Goal: Task Accomplishment & Management: Use online tool/utility

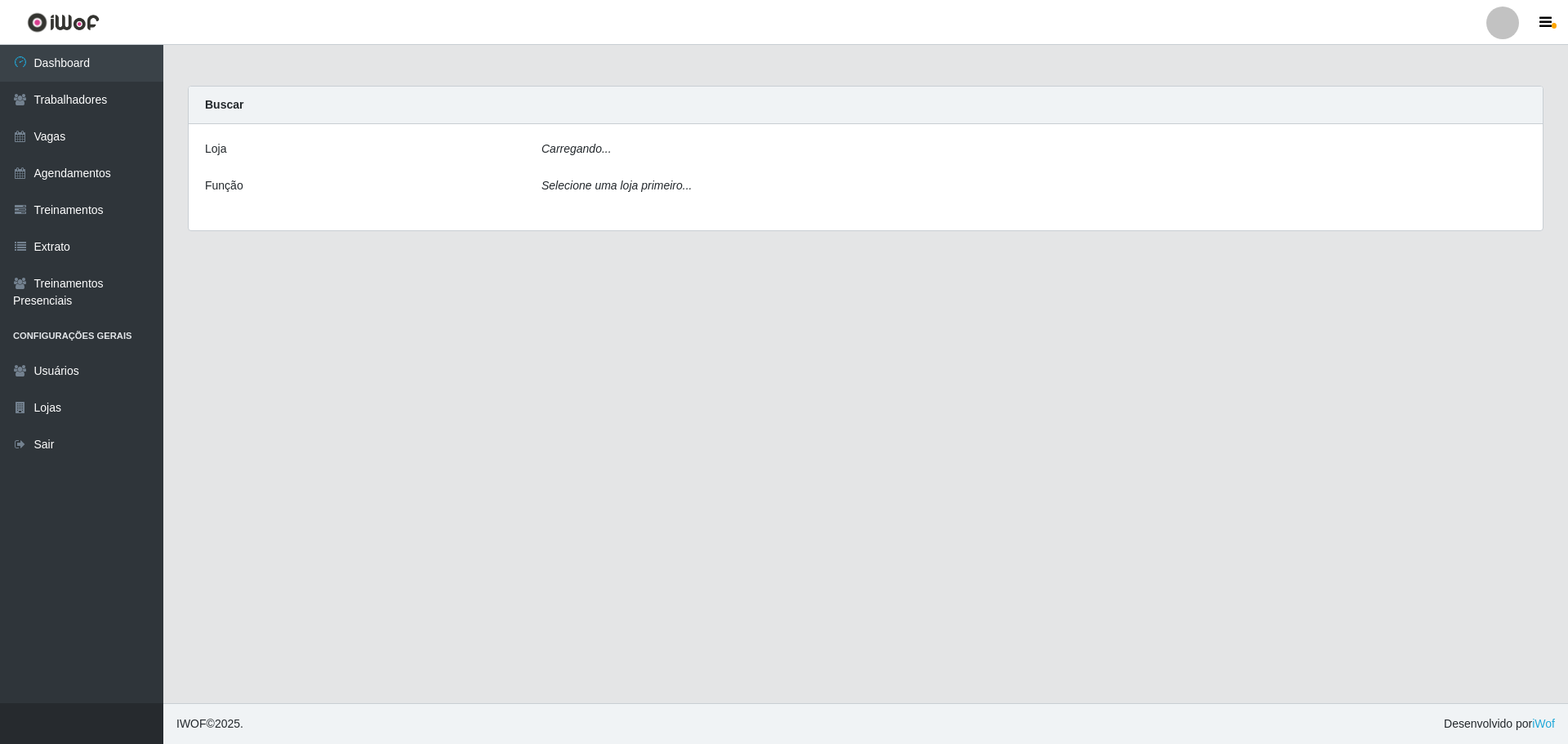
click at [613, 156] on div "Carregando..." at bounding box center [1034, 153] width 1009 height 24
click at [624, 148] on select "[Selecione...] O ROSÁRIO ALIMENTOS" at bounding box center [1033, 154] width 985 height 28
select select "349"
click at [541, 141] on select "[Selecione...] O ROSÁRIO ALIMENTOS" at bounding box center [1033, 154] width 985 height 28
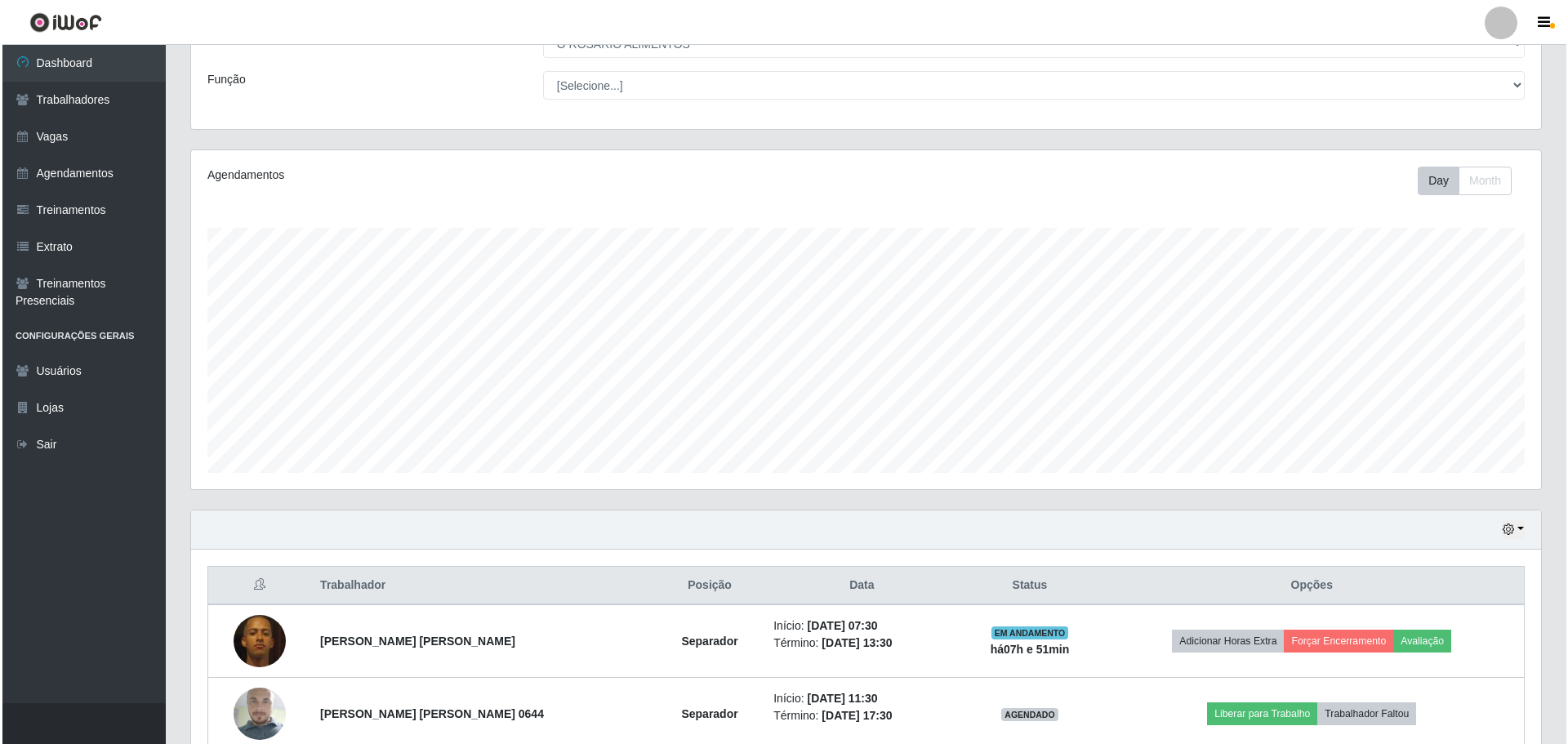
scroll to position [195, 0]
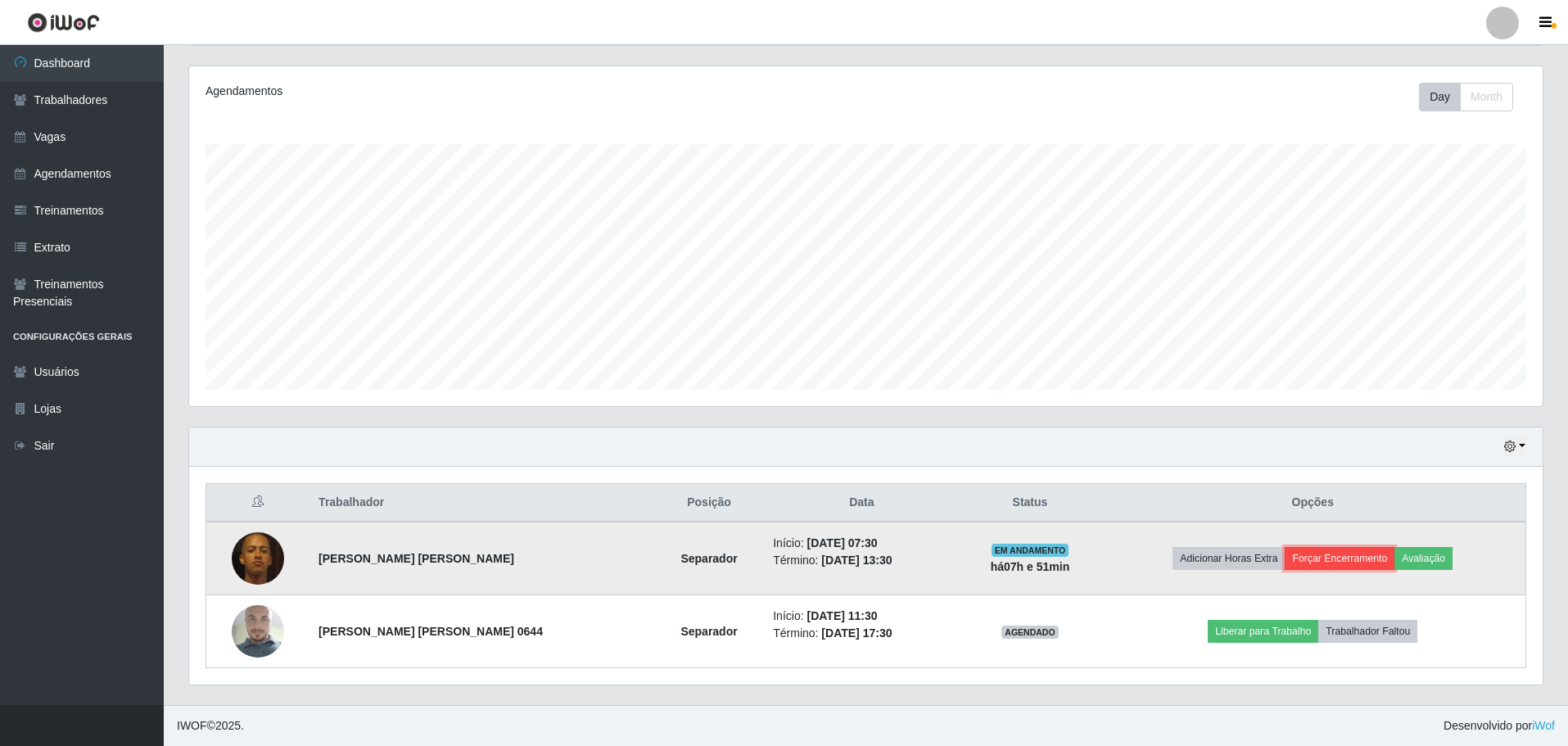
click at [1364, 557] on button "Forçar Encerramento" at bounding box center [1340, 558] width 110 height 23
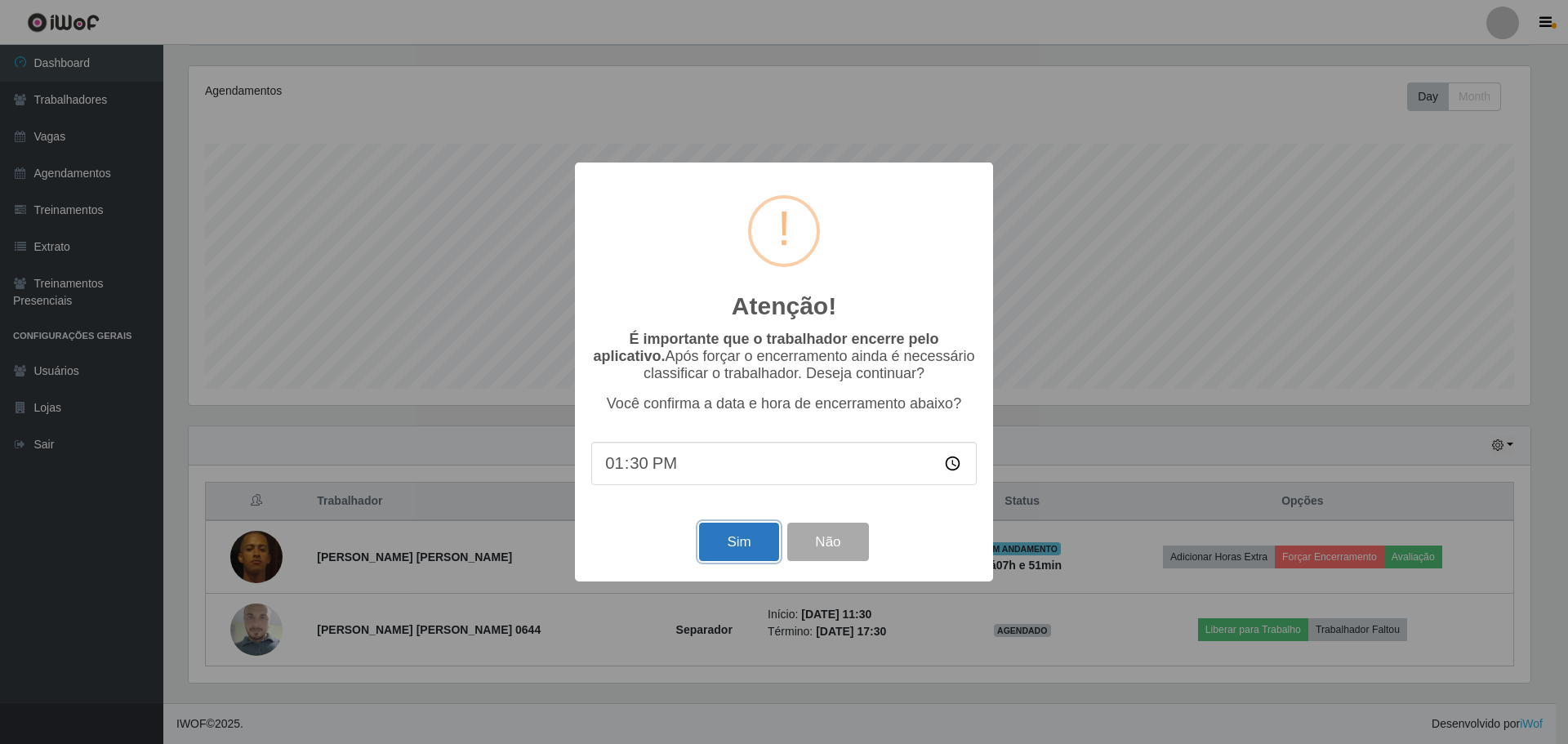
click at [727, 537] on button "Sim" at bounding box center [738, 542] width 80 height 38
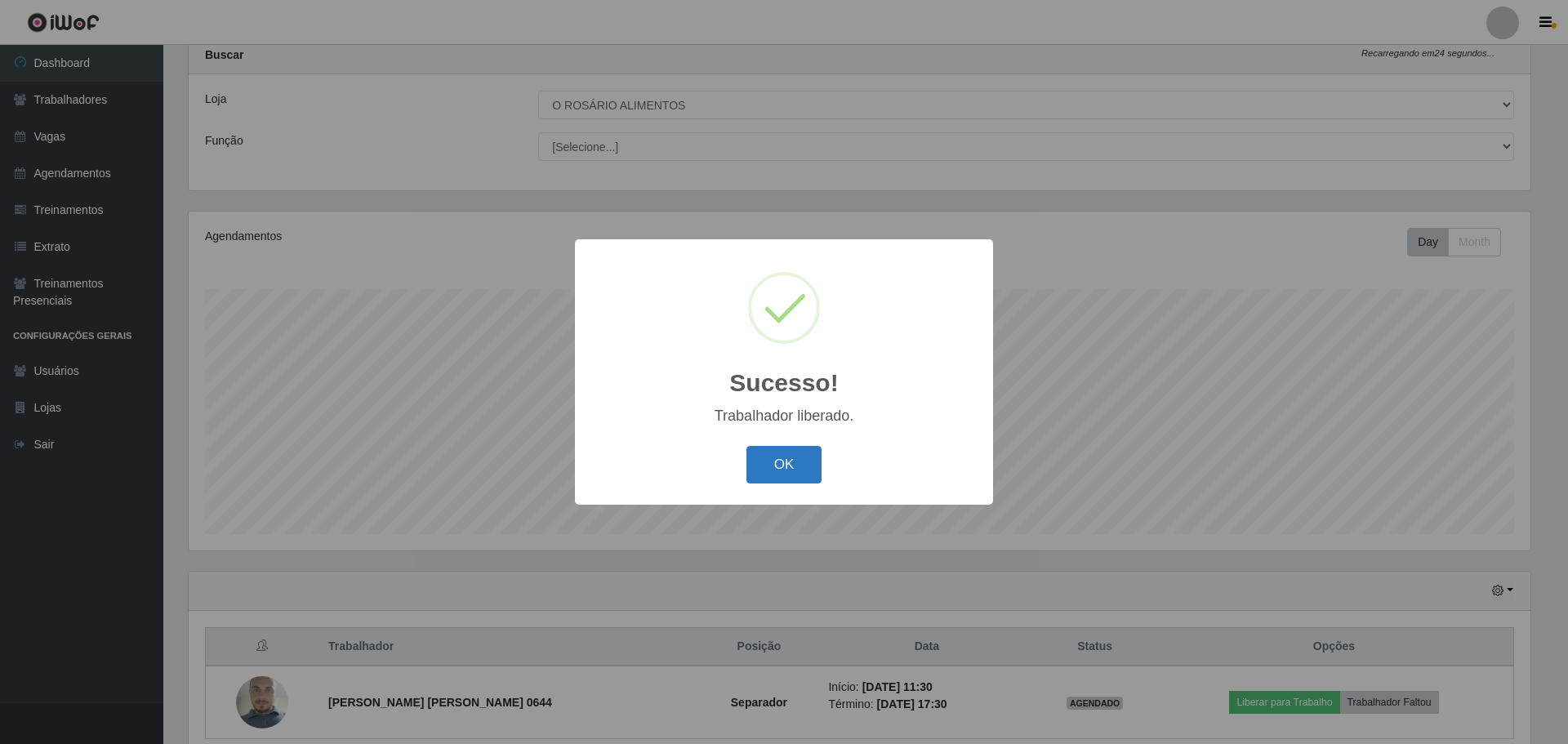
click at [807, 462] on button "OK" at bounding box center [784, 465] width 76 height 38
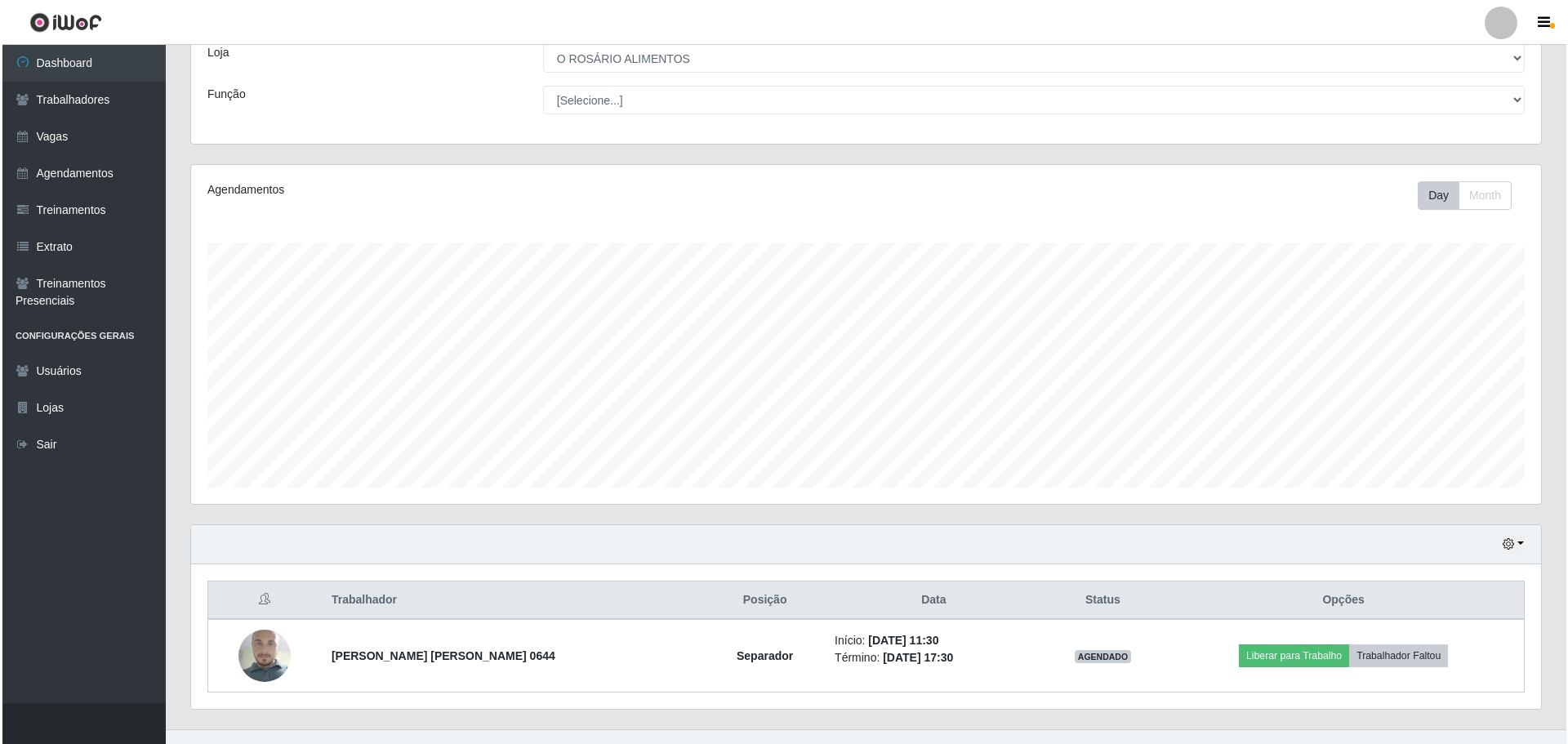
scroll to position [122, 0]
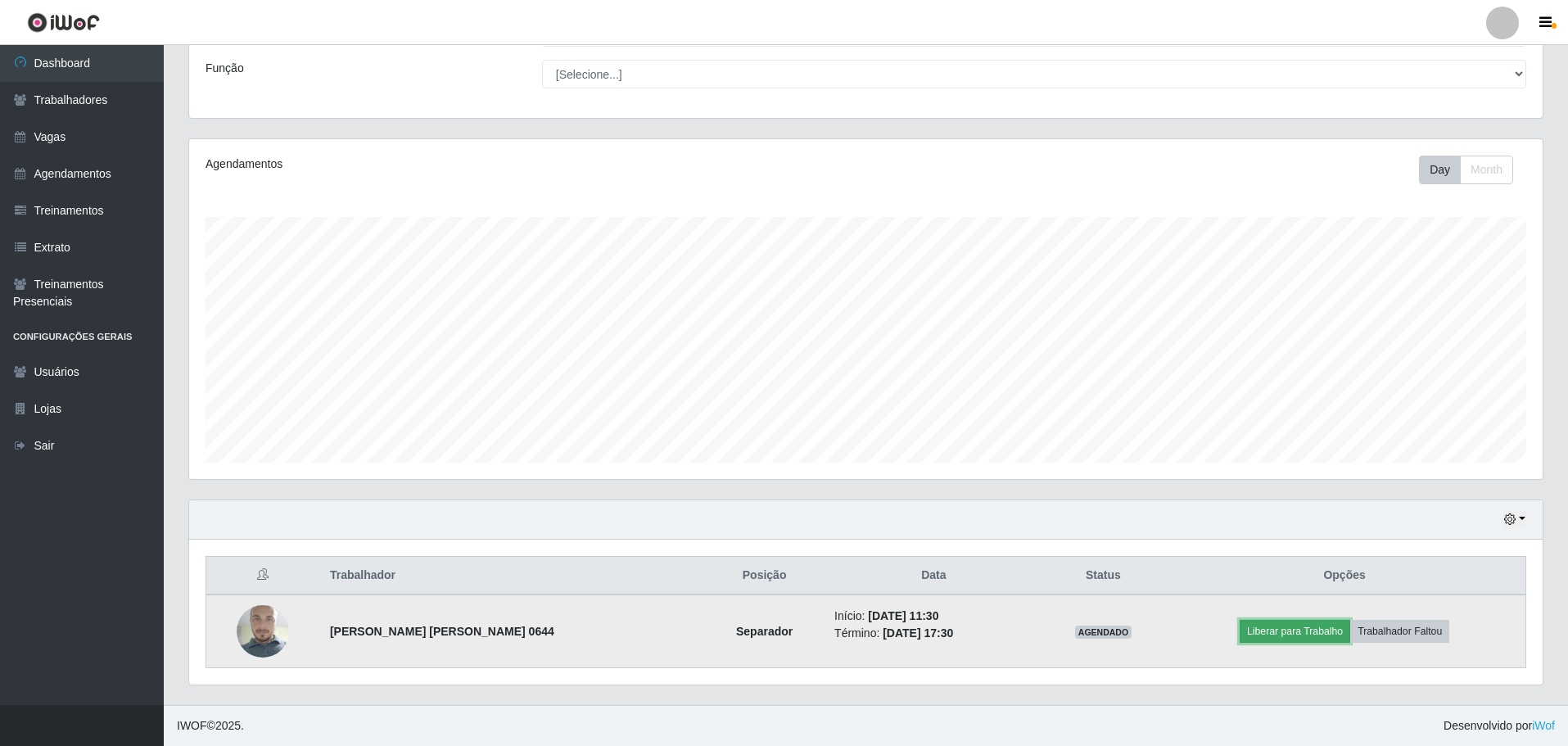
click at [1302, 631] on button "Liberar para Trabalho" at bounding box center [1295, 631] width 111 height 23
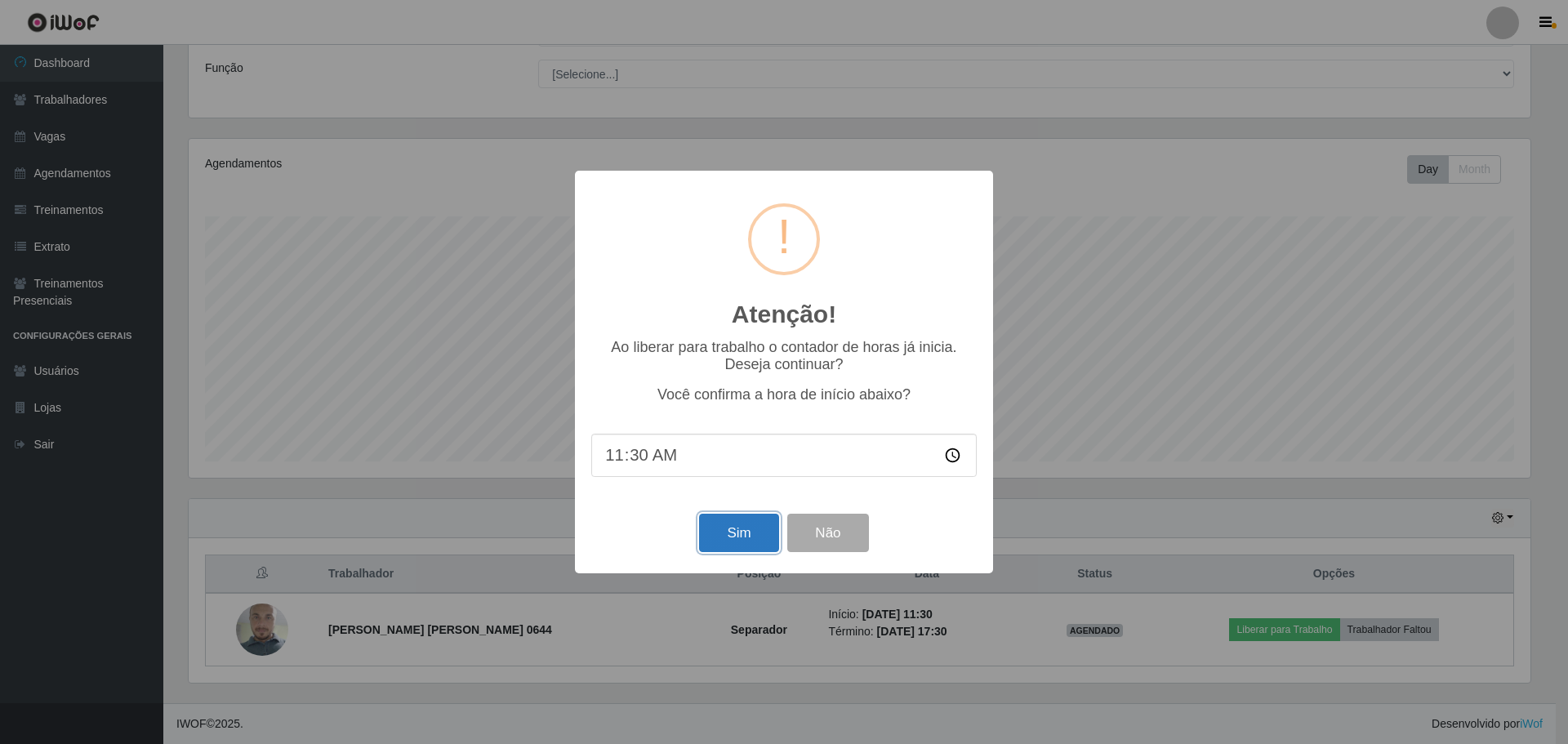
click at [715, 542] on button "Sim" at bounding box center [738, 533] width 80 height 38
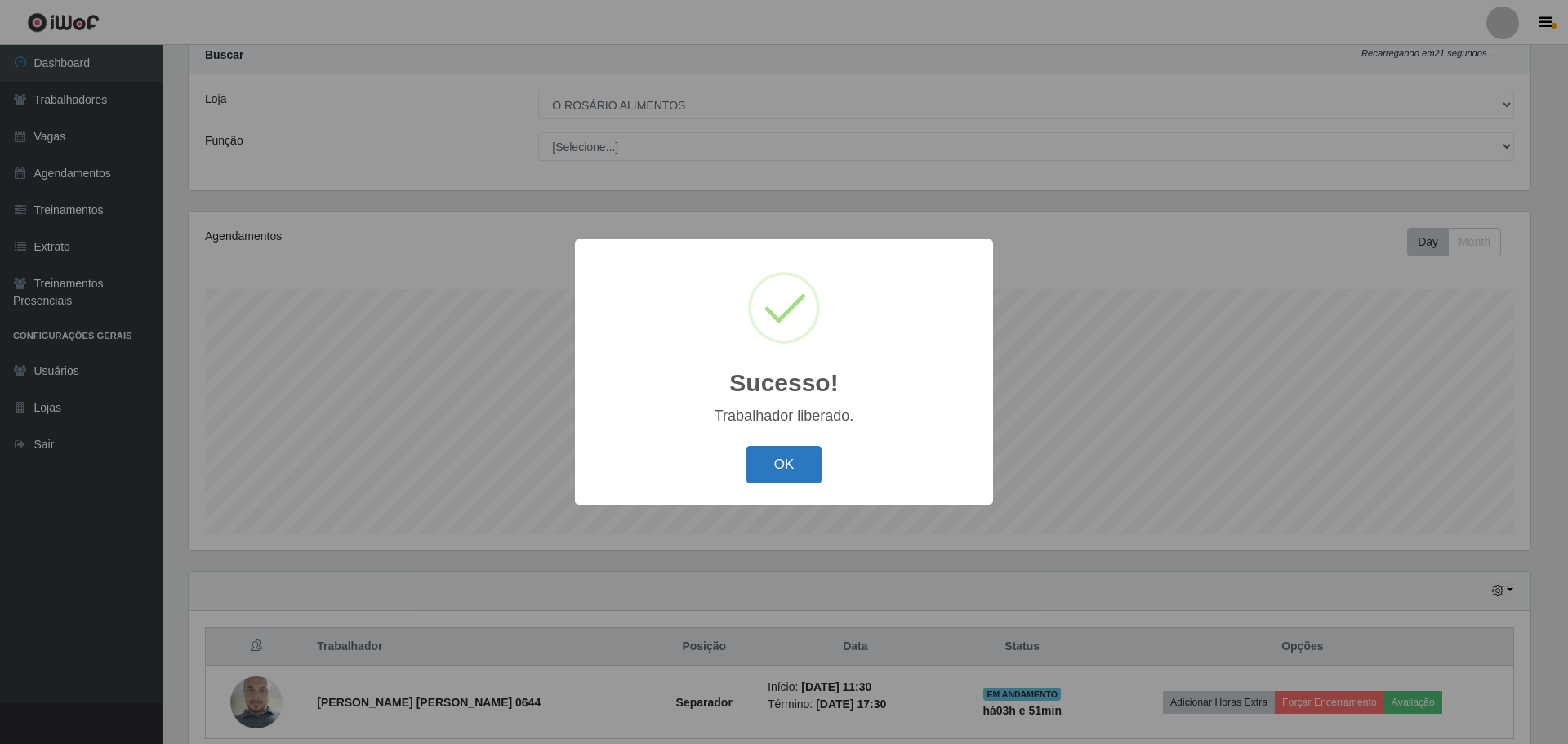
click at [748, 461] on button "OK" at bounding box center [784, 465] width 76 height 38
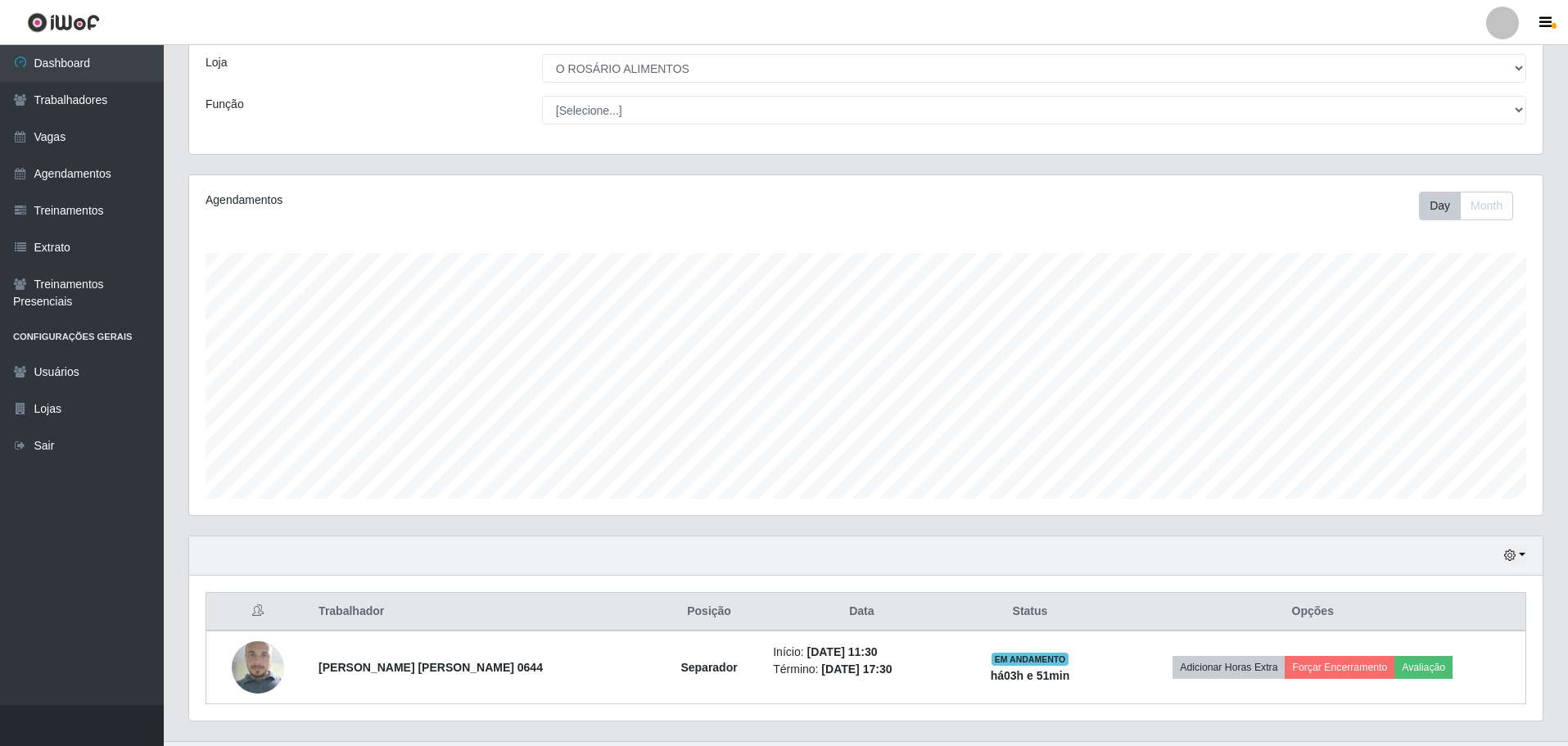
scroll to position [123, 0]
